Goal: Navigation & Orientation: Find specific page/section

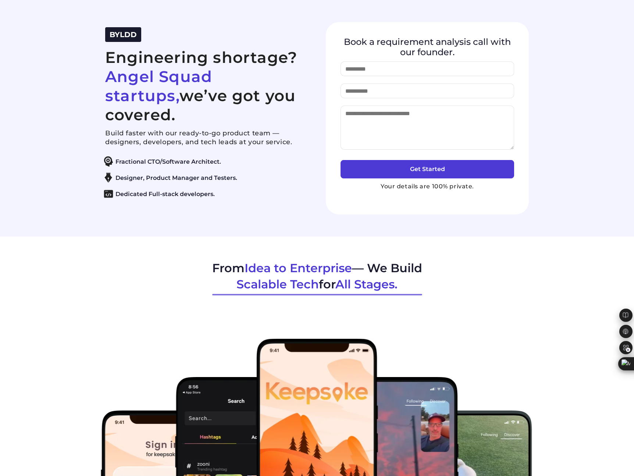
click at [592, 144] on section "BYLDD Engineering shortage? Angel Squad startups, we’ve got you covered. Build …" at bounding box center [317, 118] width 634 height 236
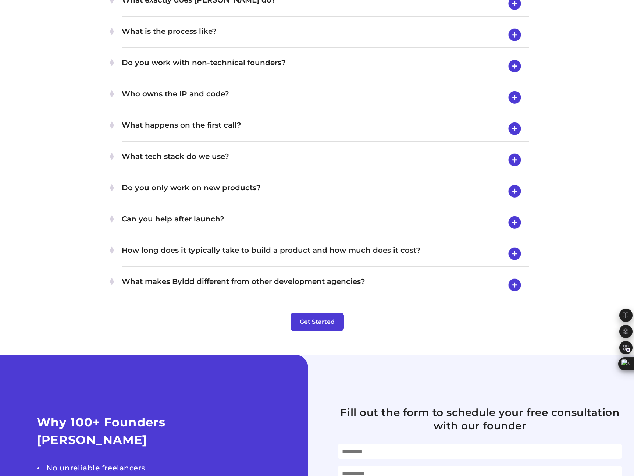
scroll to position [2962, 0]
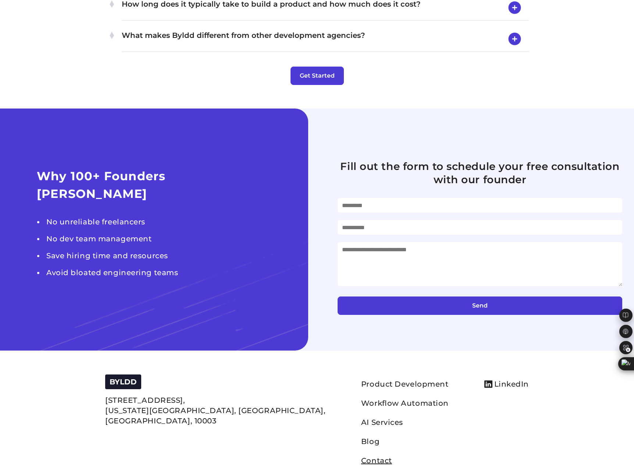
click at [361, 456] on link "Contact" at bounding box center [376, 460] width 31 height 9
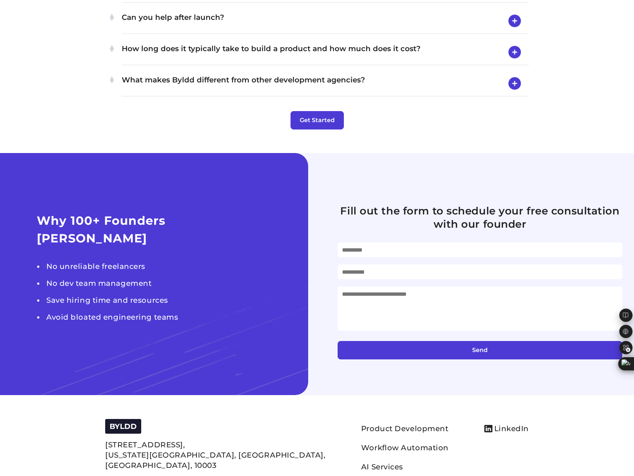
scroll to position [2962, 0]
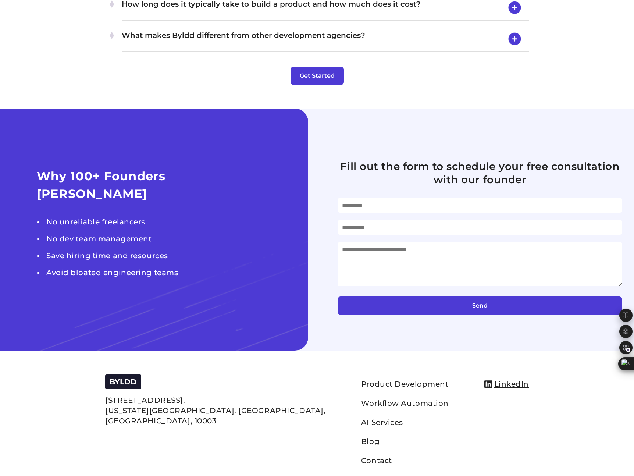
click at [518, 377] on link "LinkedIn" at bounding box center [506, 383] width 45 height 13
click at [361, 418] on link "AI Services" at bounding box center [382, 422] width 42 height 9
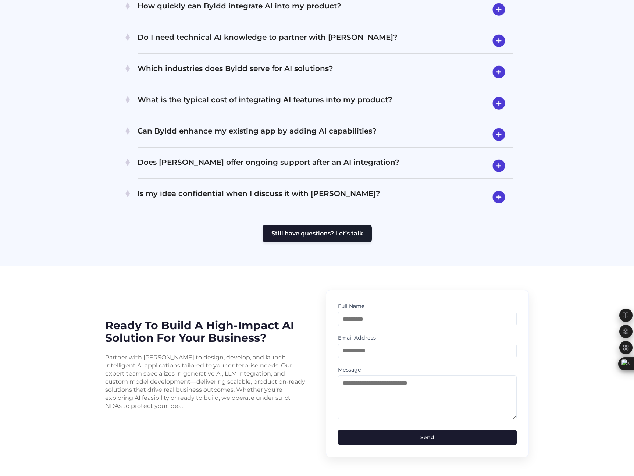
scroll to position [1543, 0]
